Goal: Obtain resource: Download file/media

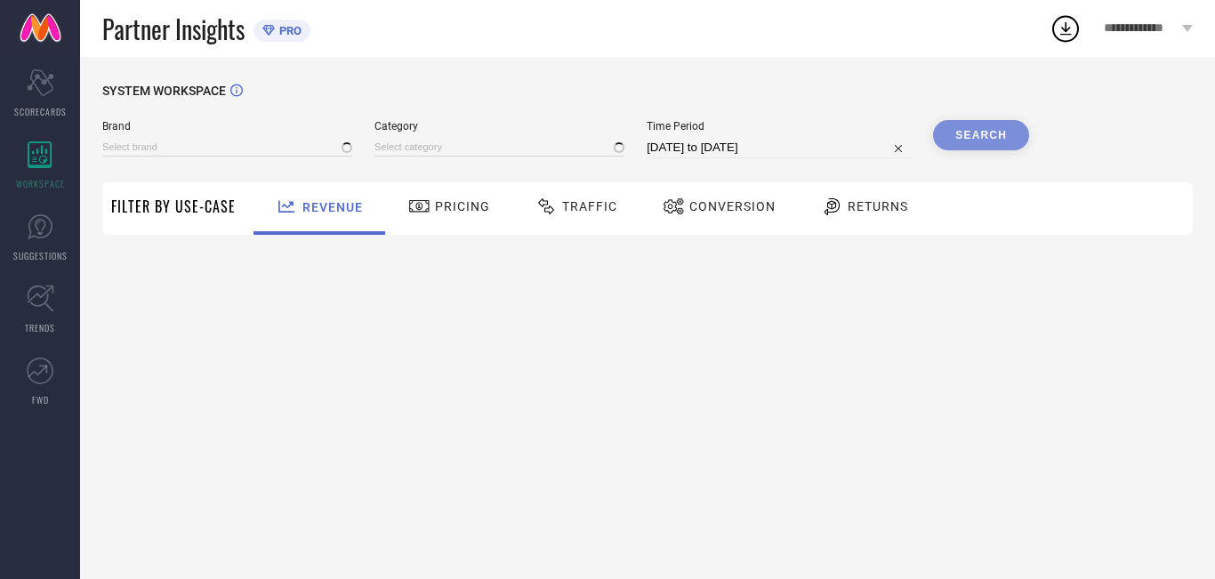
type input "[PERSON_NAME]"
type input "All"
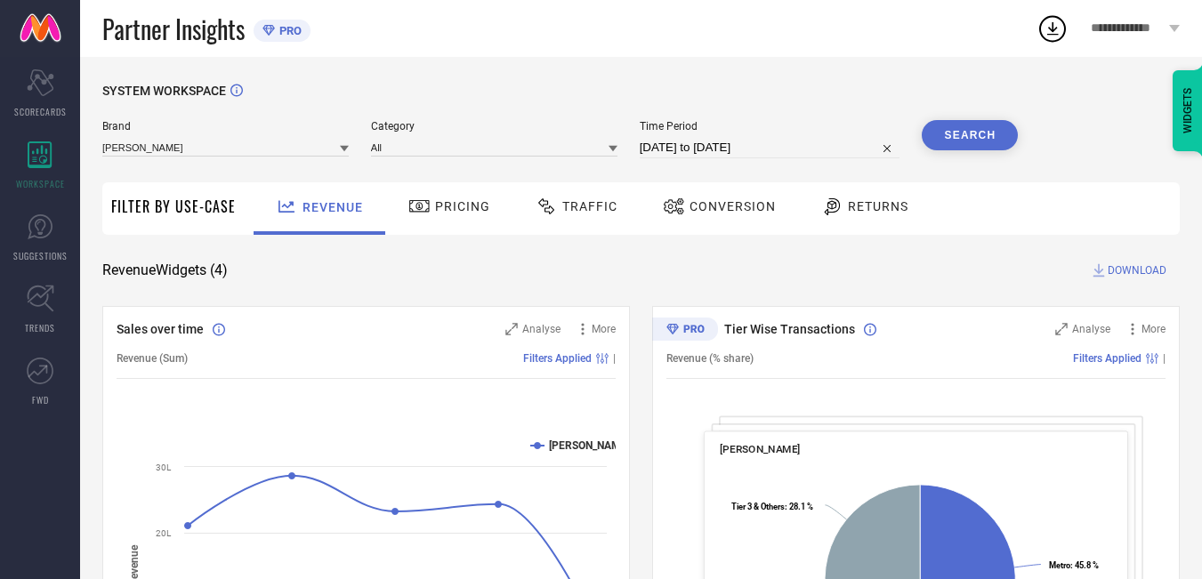
click at [797, 145] on input "[DATE] to [DATE]" at bounding box center [770, 147] width 261 height 21
select select "7"
select select "2025"
select select "8"
select select "2025"
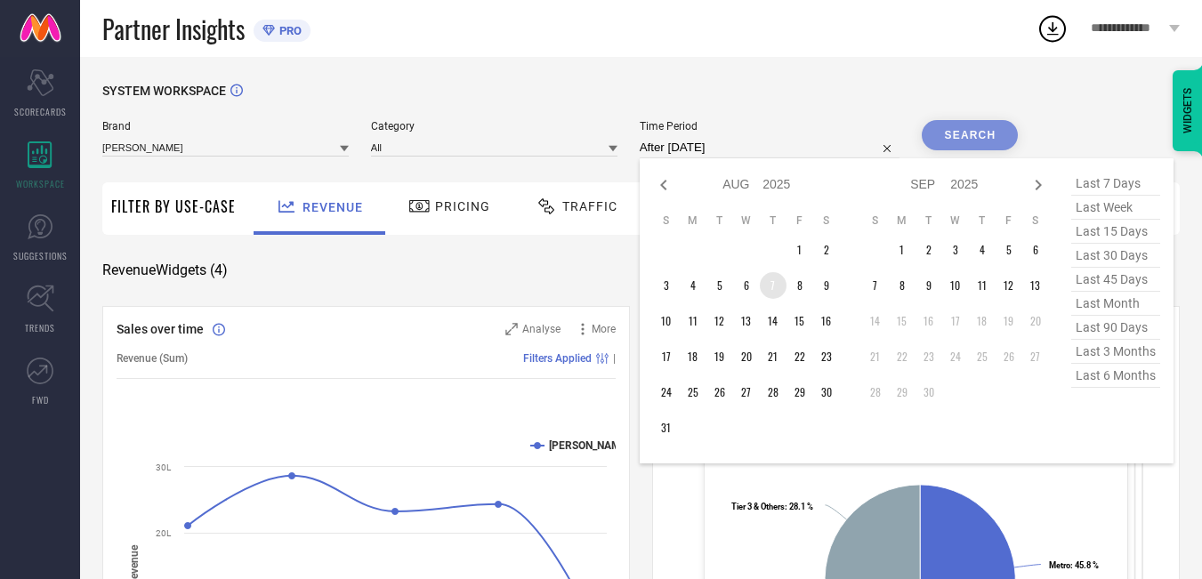
click at [774, 291] on td "7" at bounding box center [773, 285] width 27 height 27
type input "[DATE] to [DATE]"
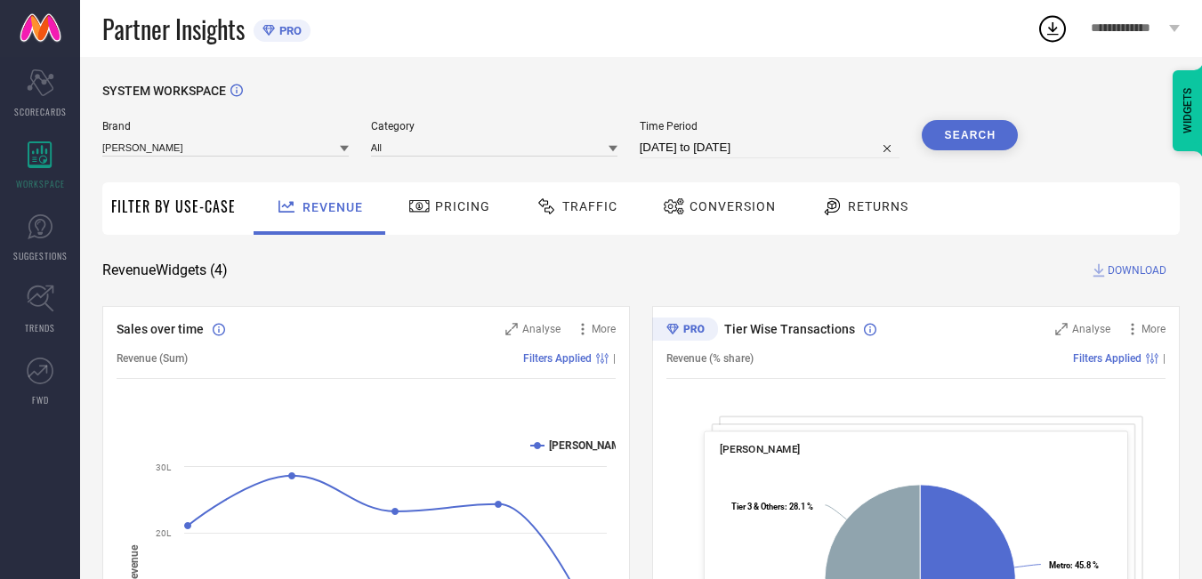
click at [997, 132] on button "Search" at bounding box center [970, 135] width 96 height 30
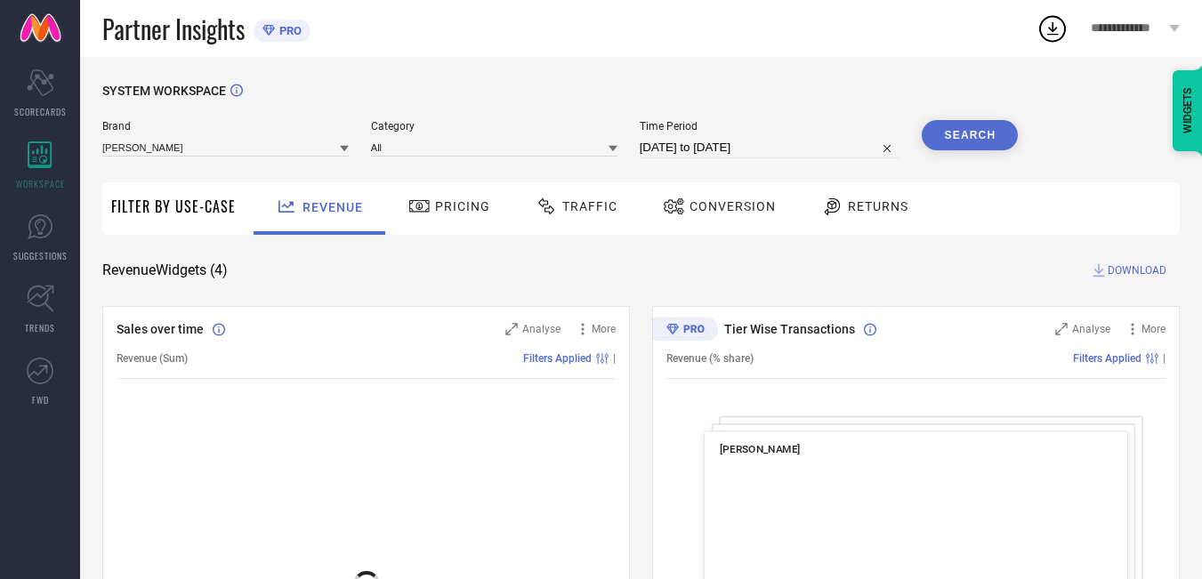
click at [545, 203] on icon at bounding box center [547, 206] width 22 height 21
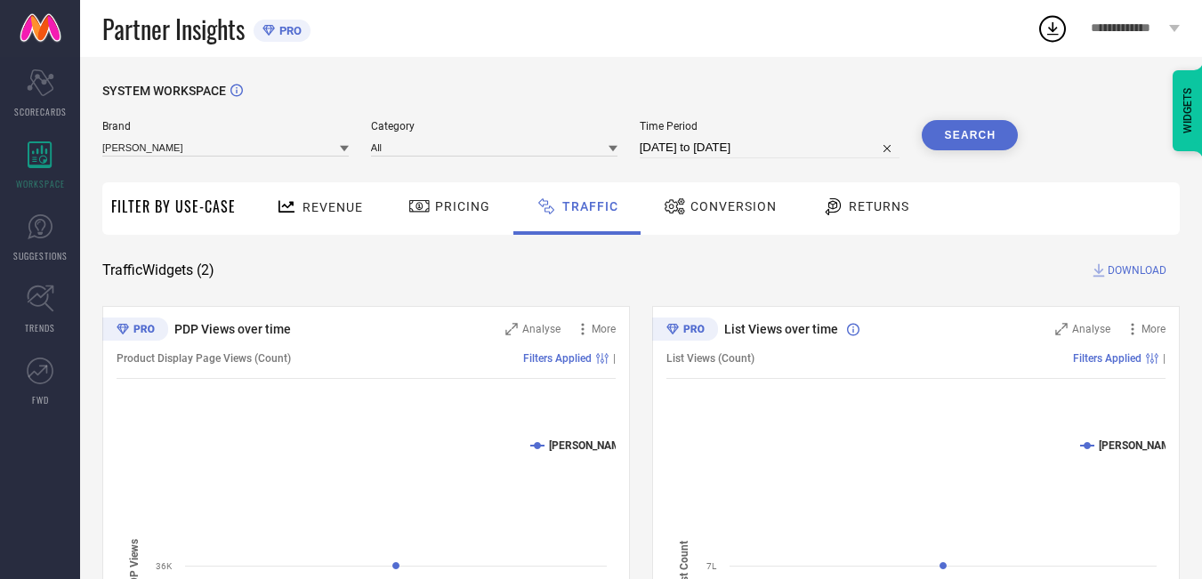
click at [816, 149] on input "[DATE] to [DATE]" at bounding box center [770, 147] width 261 height 21
select select "7"
select select "2025"
select select "8"
select select "2025"
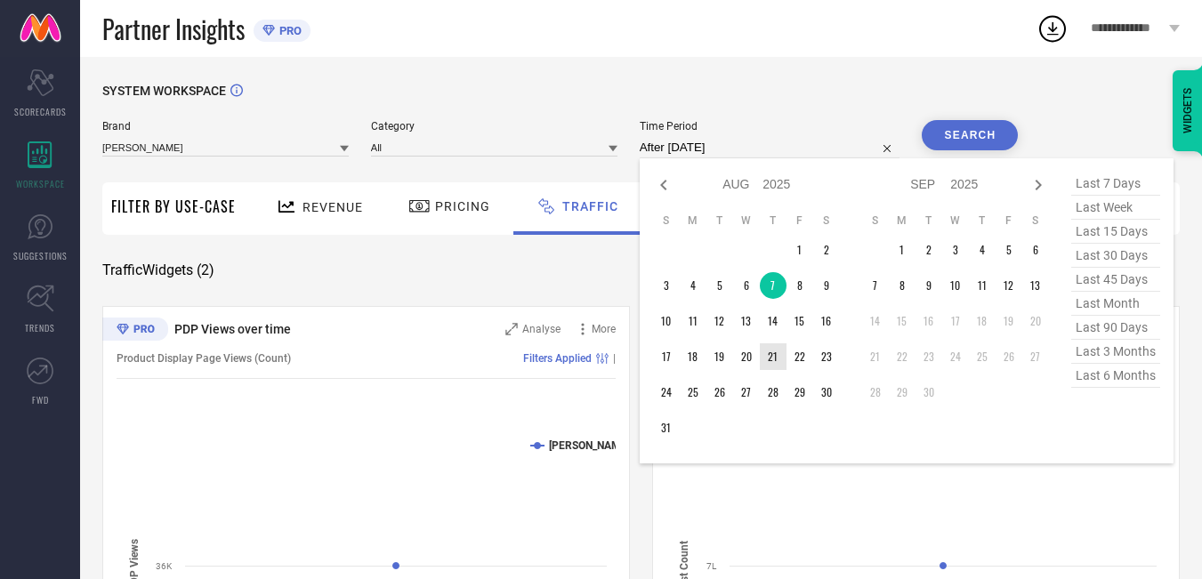
click at [762, 351] on table "S M T W T F S 1 2 3 4 5 6 7 8 9 10 11 12 13 14 15 16 17 18 19 20 21 22 23 24 25…" at bounding box center [746, 328] width 187 height 246
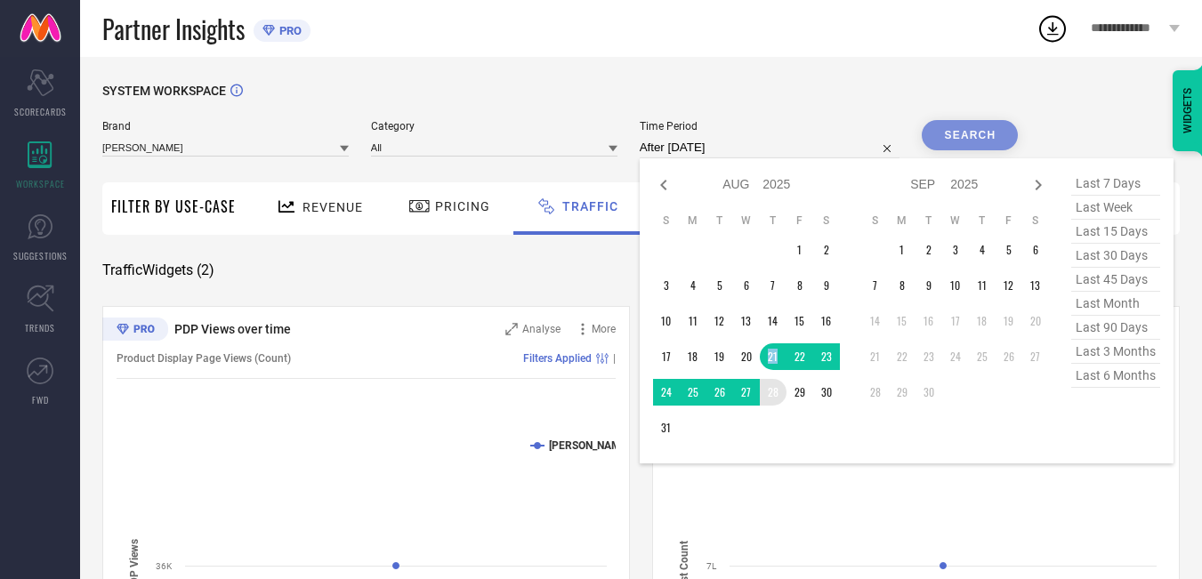
type input "[DATE] to [DATE]"
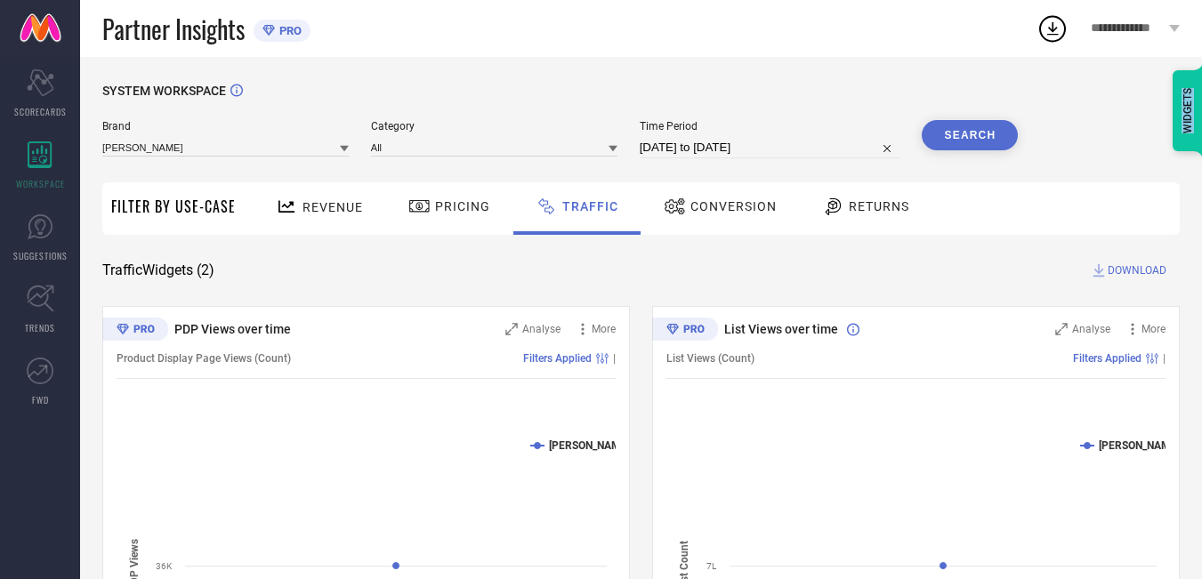
click at [774, 392] on div "List Views over time Analyse More List Views (Count) Filters Applied | Created …" at bounding box center [916, 528] width 528 height 445
select select "7"
select select "2025"
select select "8"
select select "2025"
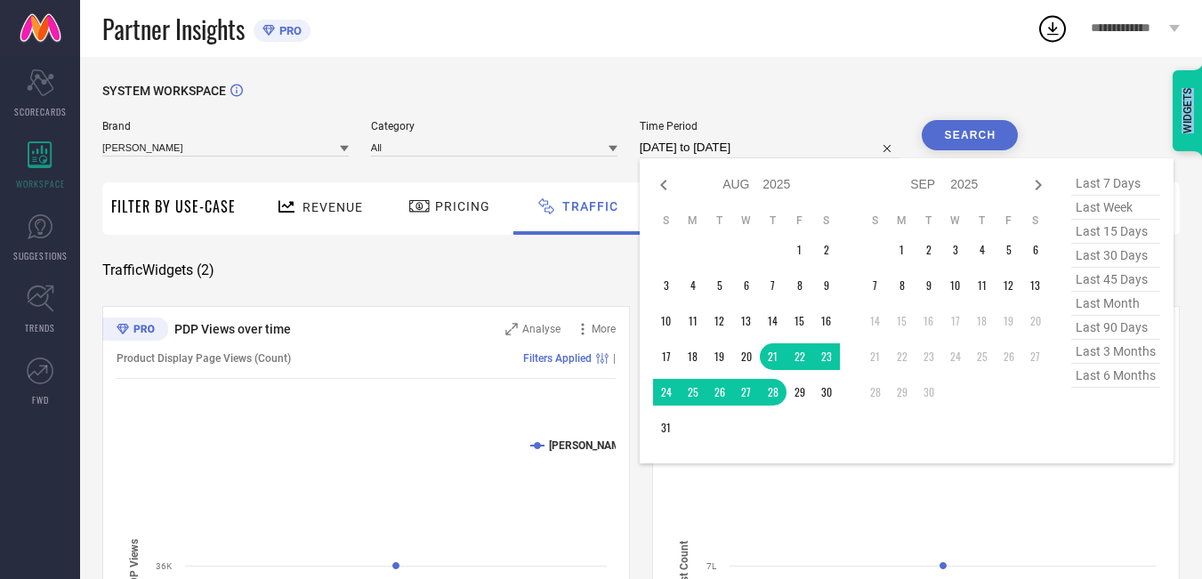
drag, startPoint x: 807, startPoint y: 147, endPoint x: 807, endPoint y: 163, distance: 16.0
click at [807, 149] on input "[DATE] to [DATE]" at bounding box center [770, 147] width 261 height 21
click at [669, 383] on td "24" at bounding box center [666, 392] width 27 height 27
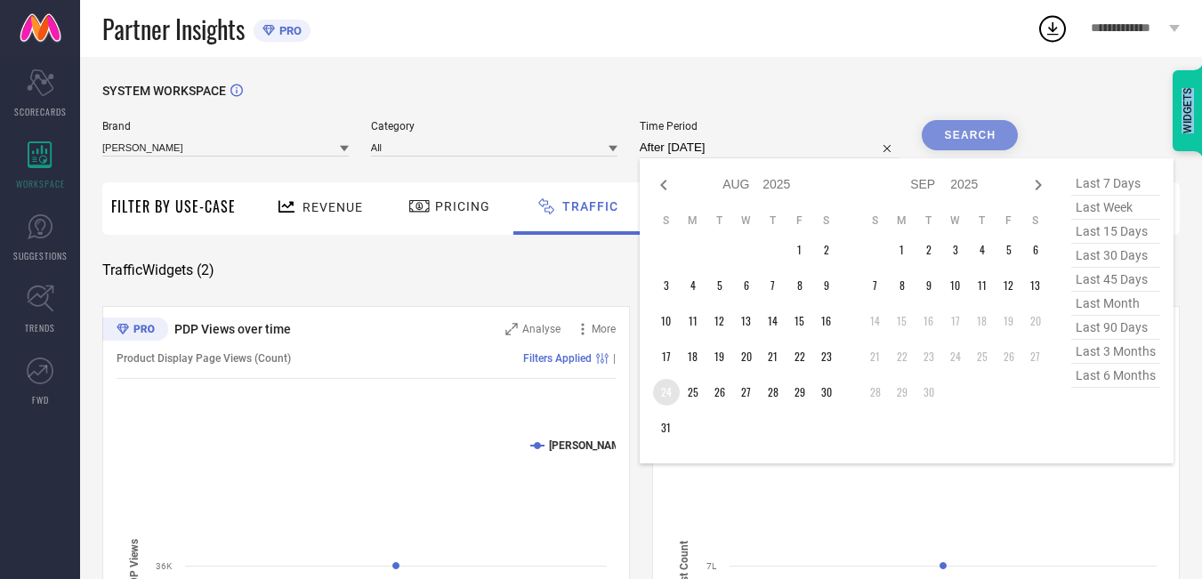
type input "[DATE] to [DATE]"
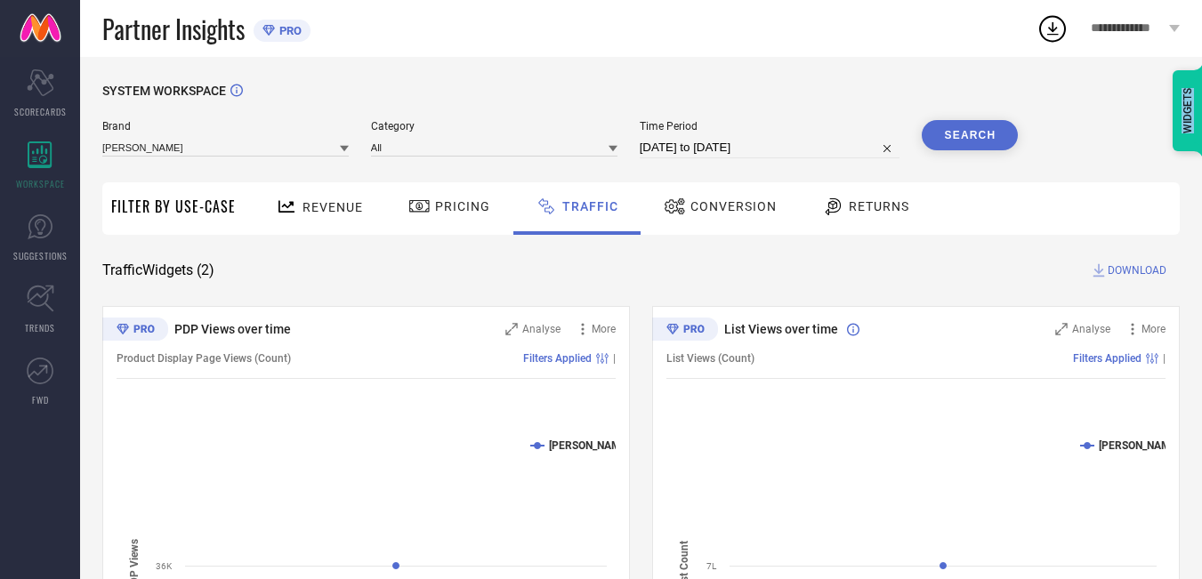
select select "7"
select select "2025"
select select "8"
select select "2025"
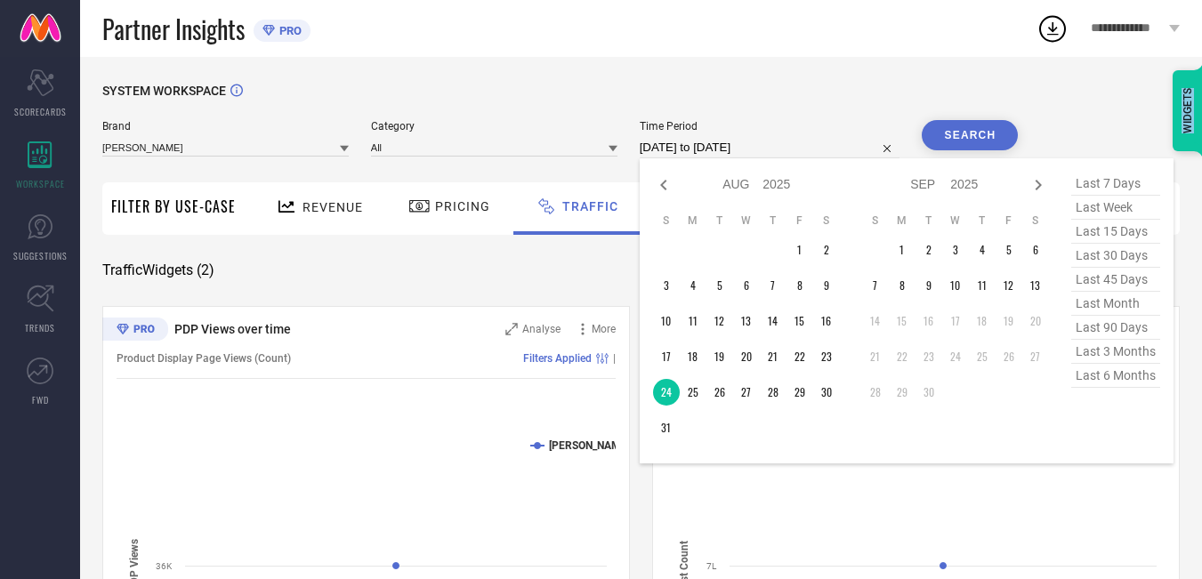
click at [811, 143] on input "[DATE] to [DATE]" at bounding box center [770, 147] width 261 height 21
click at [905, 252] on td "1" at bounding box center [902, 250] width 27 height 27
type input "[DATE] to [DATE]"
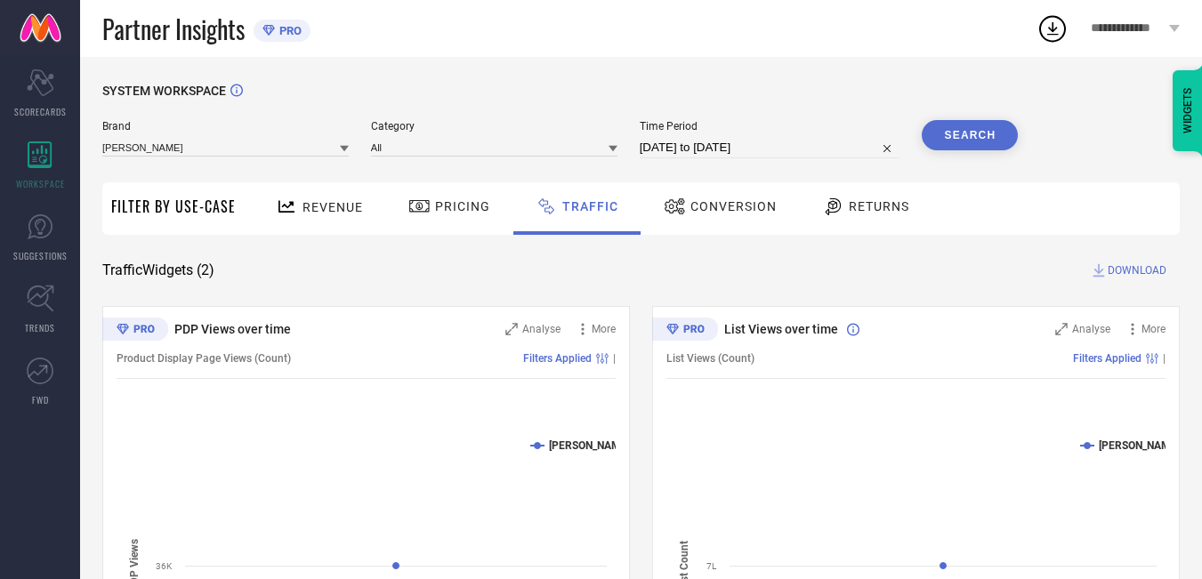
click at [1137, 266] on span "DOWNLOAD" at bounding box center [1137, 271] width 59 height 18
